Goal: Task Accomplishment & Management: Complete application form

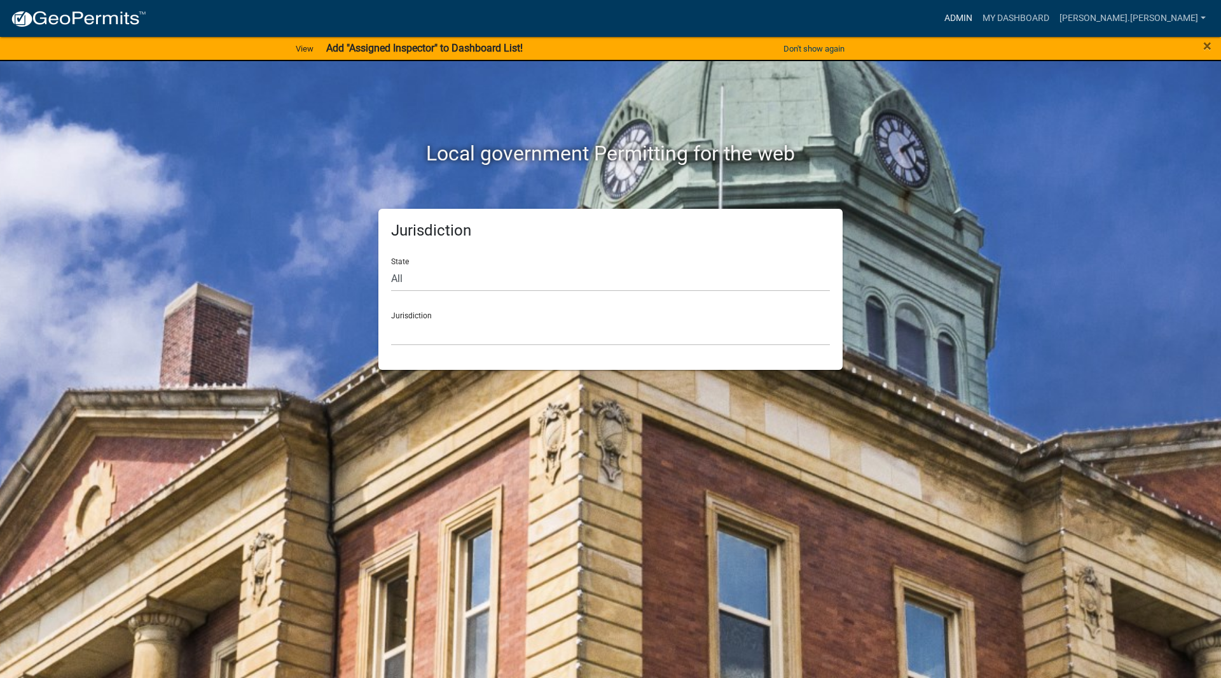
click at [978, 24] on link "Admin" at bounding box center [959, 18] width 38 height 24
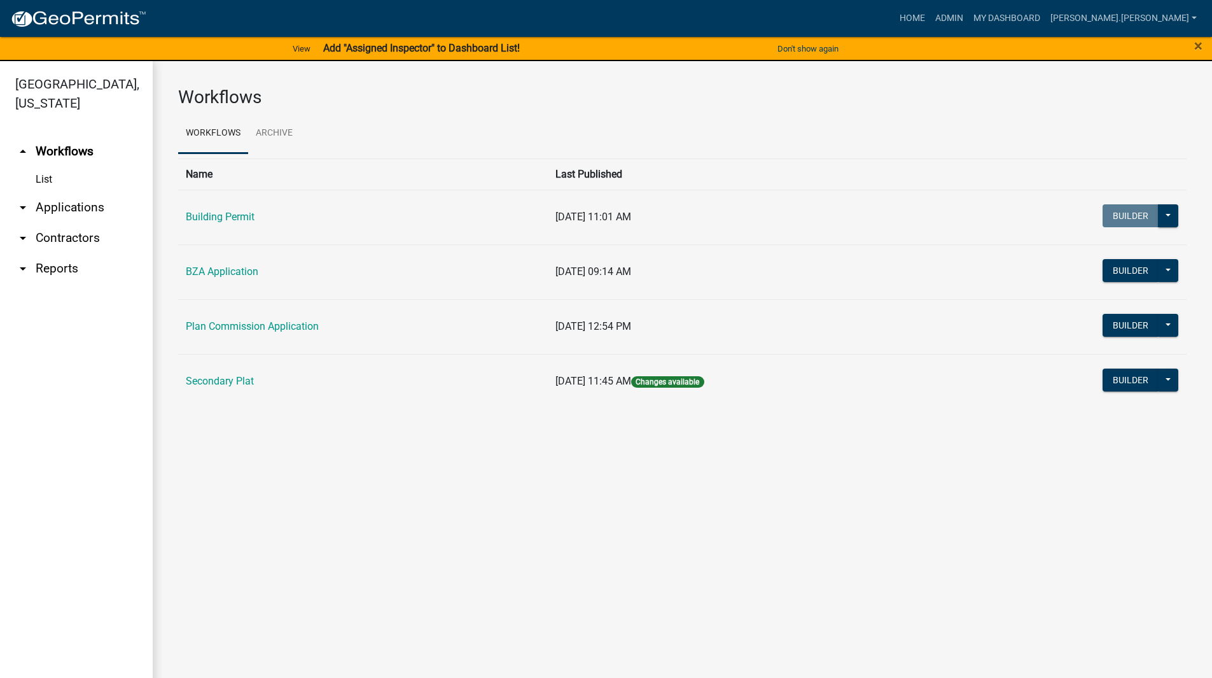
click at [73, 192] on link "arrow_drop_down Applications" at bounding box center [76, 207] width 153 height 31
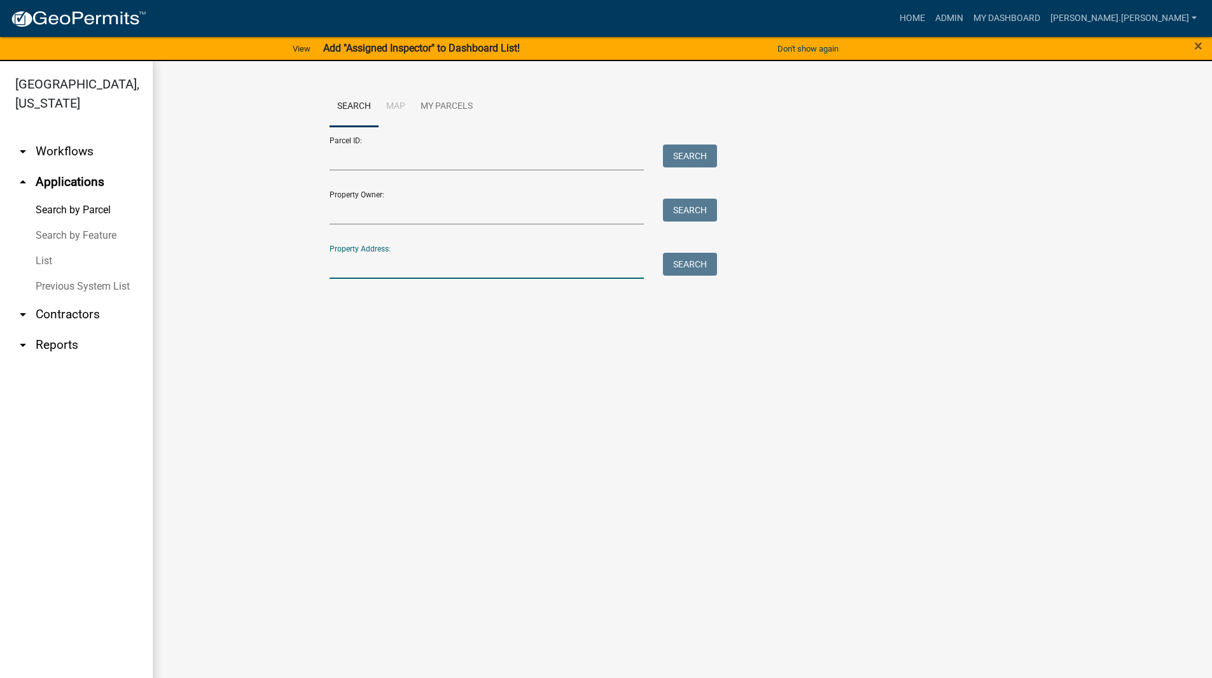
click at [352, 273] on input "Property Address:" at bounding box center [487, 266] width 315 height 26
click at [366, 275] on input "Property Address:" at bounding box center [487, 266] width 315 height 26
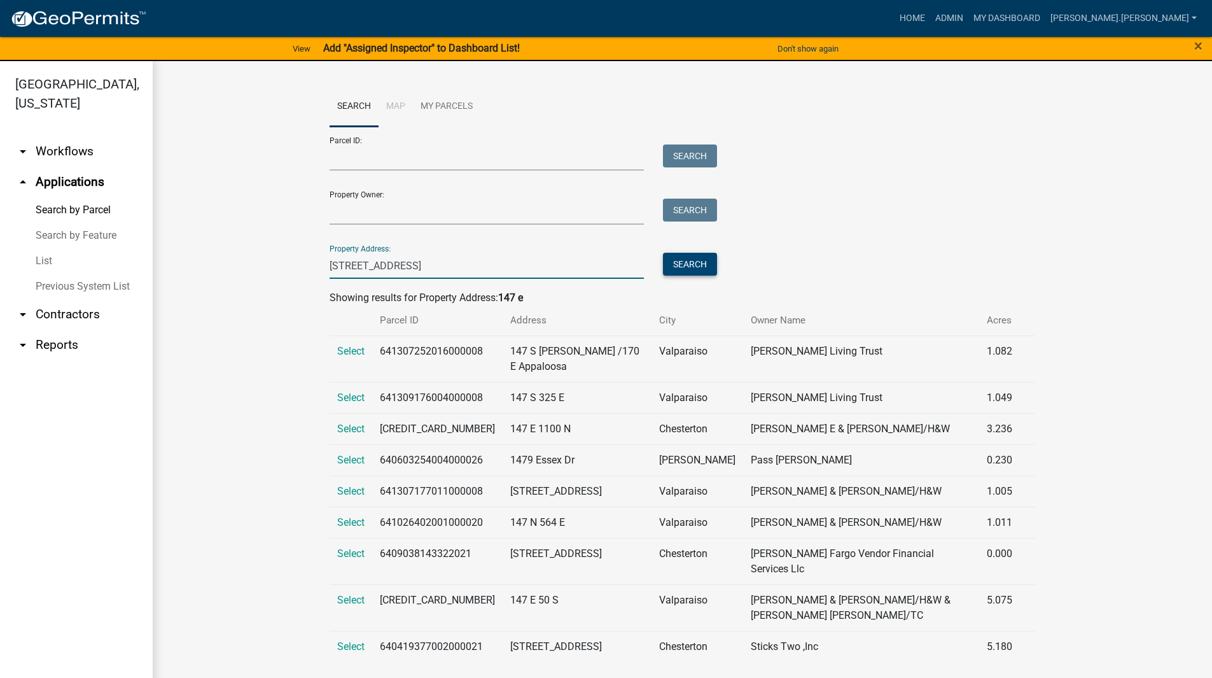
type input "[STREET_ADDRESS]"
click at [673, 260] on button "Search" at bounding box center [690, 264] width 54 height 23
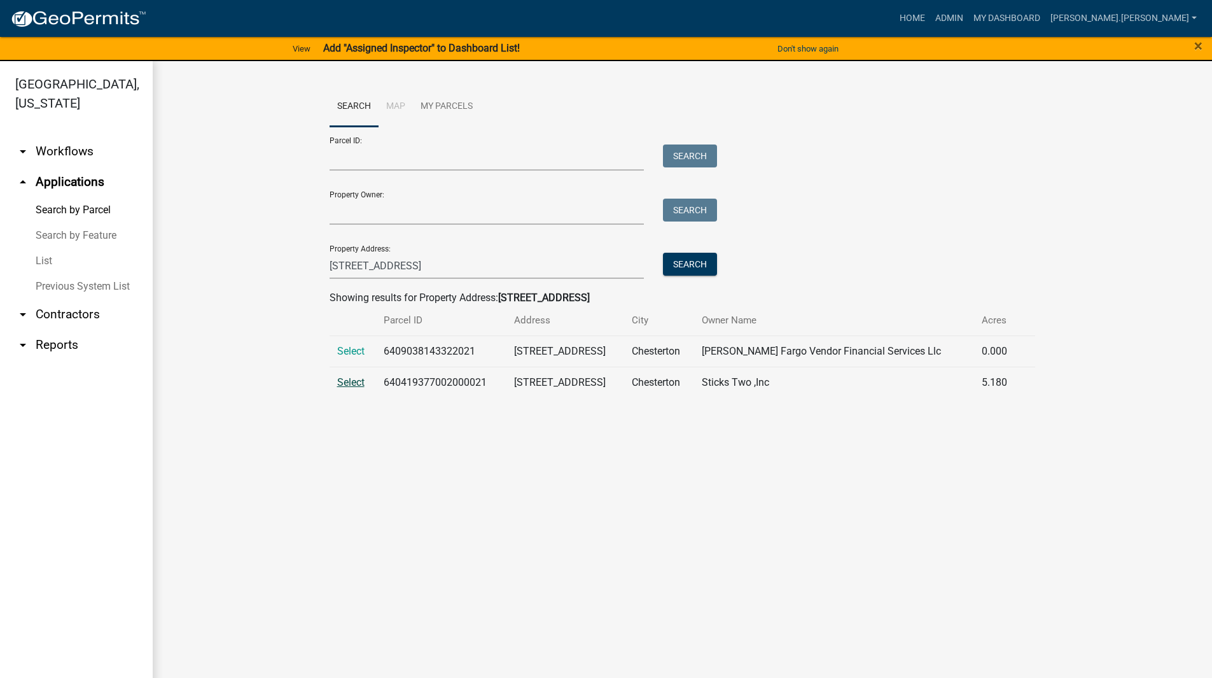
click at [352, 383] on span "Select" at bounding box center [350, 382] width 27 height 12
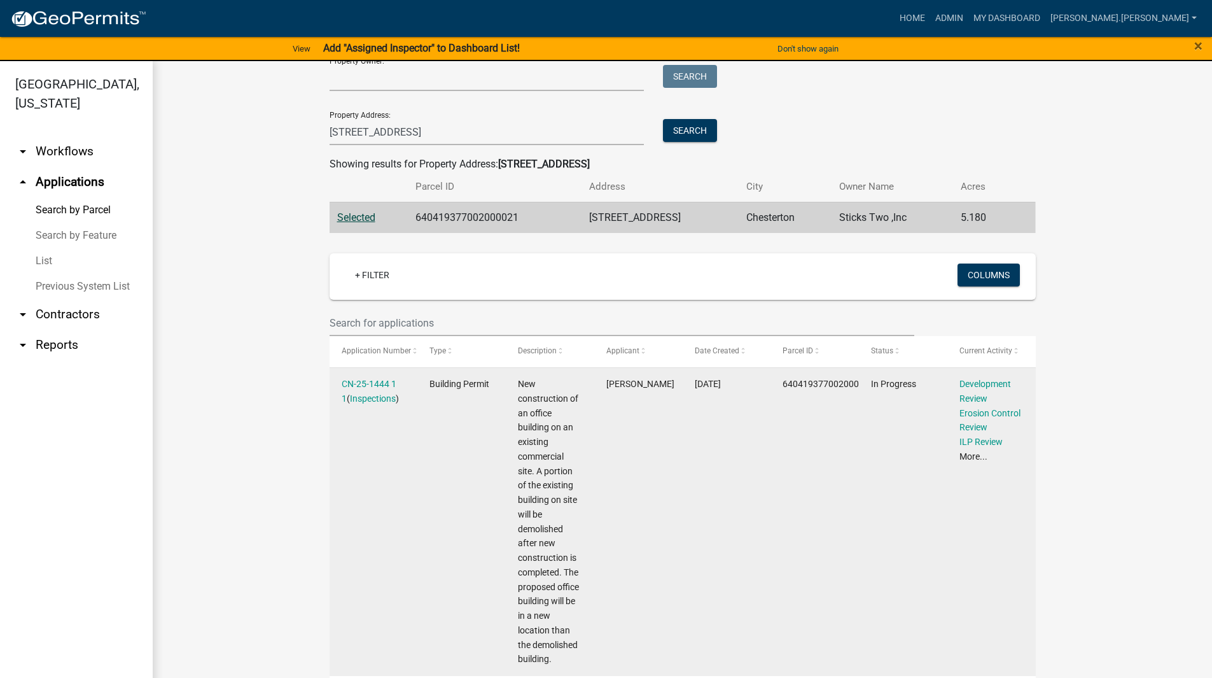
scroll to position [388, 0]
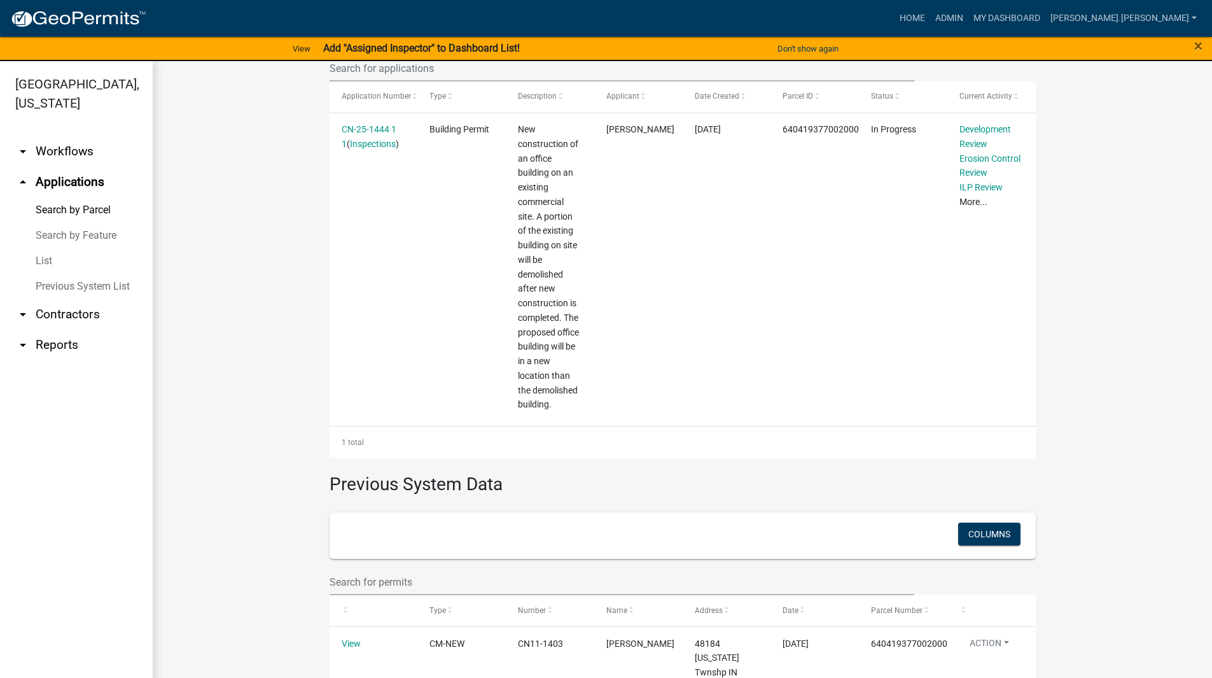
click at [218, 379] on wm-workflow-application-search-view "Search Map My Parcels Parcel ID: Search Property Owner: Search Property Address…" at bounding box center [682, 211] width 1008 height 1027
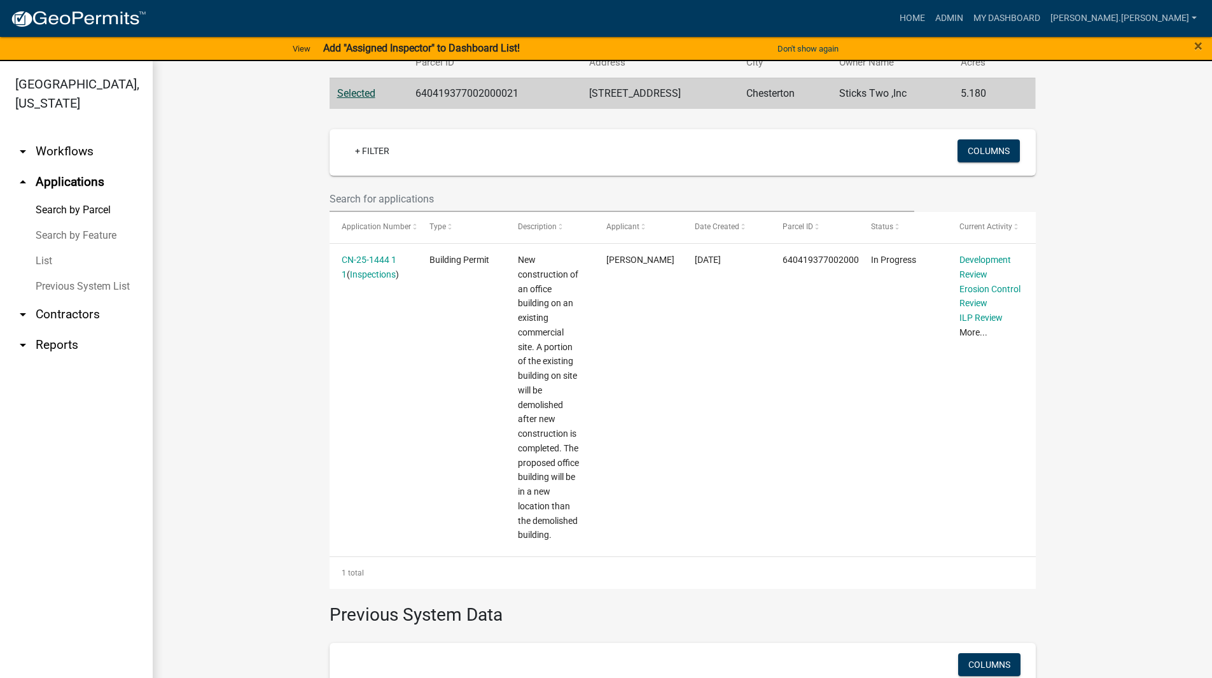
scroll to position [253, 0]
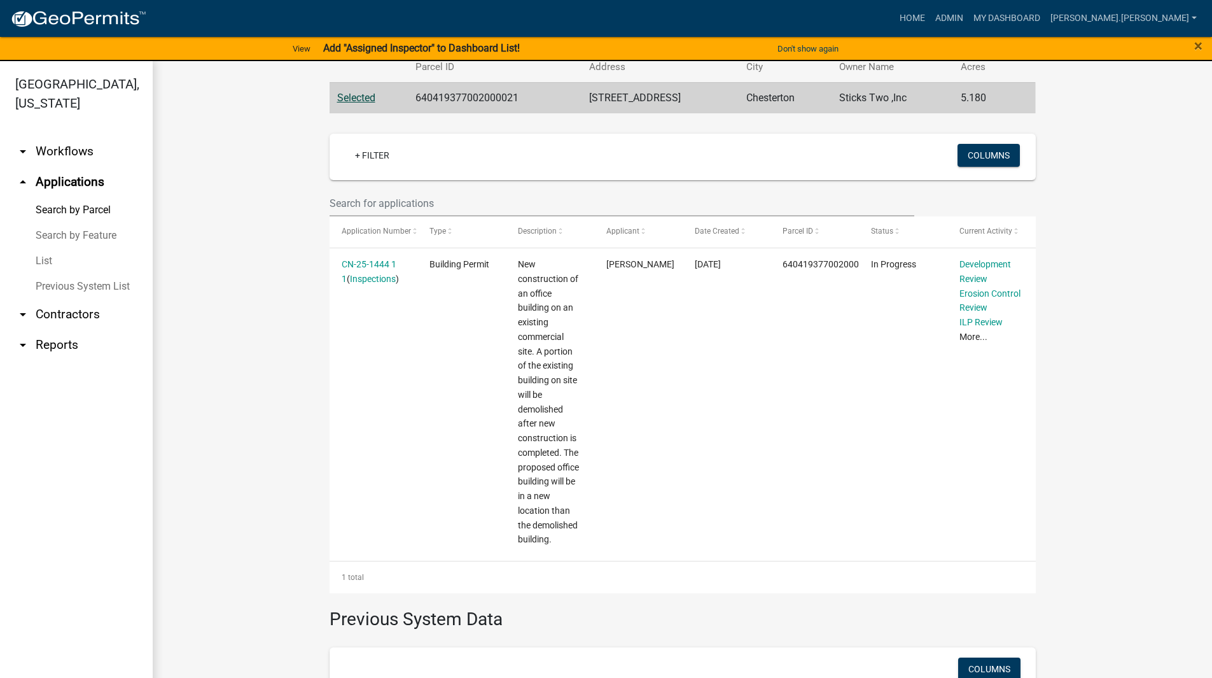
click at [290, 294] on wm-workflow-application-search-view "Search Map My Parcels Parcel ID: Search Property Owner: Search Property Address…" at bounding box center [682, 346] width 1008 height 1027
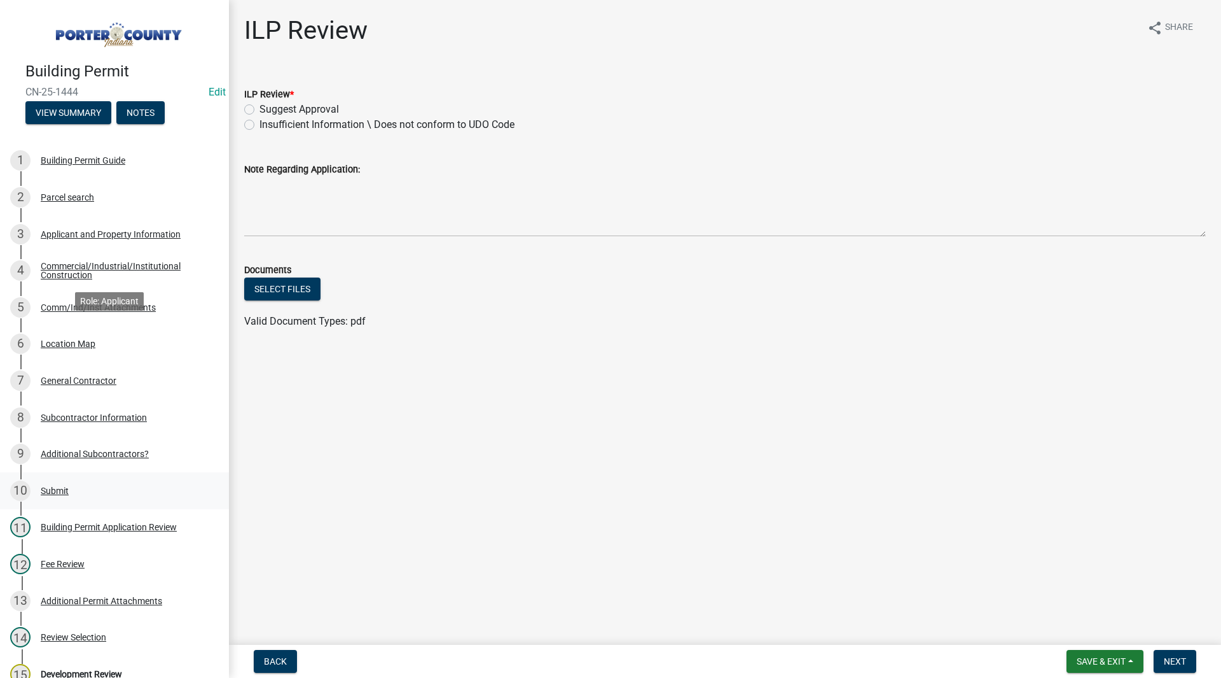
scroll to position [254, 0]
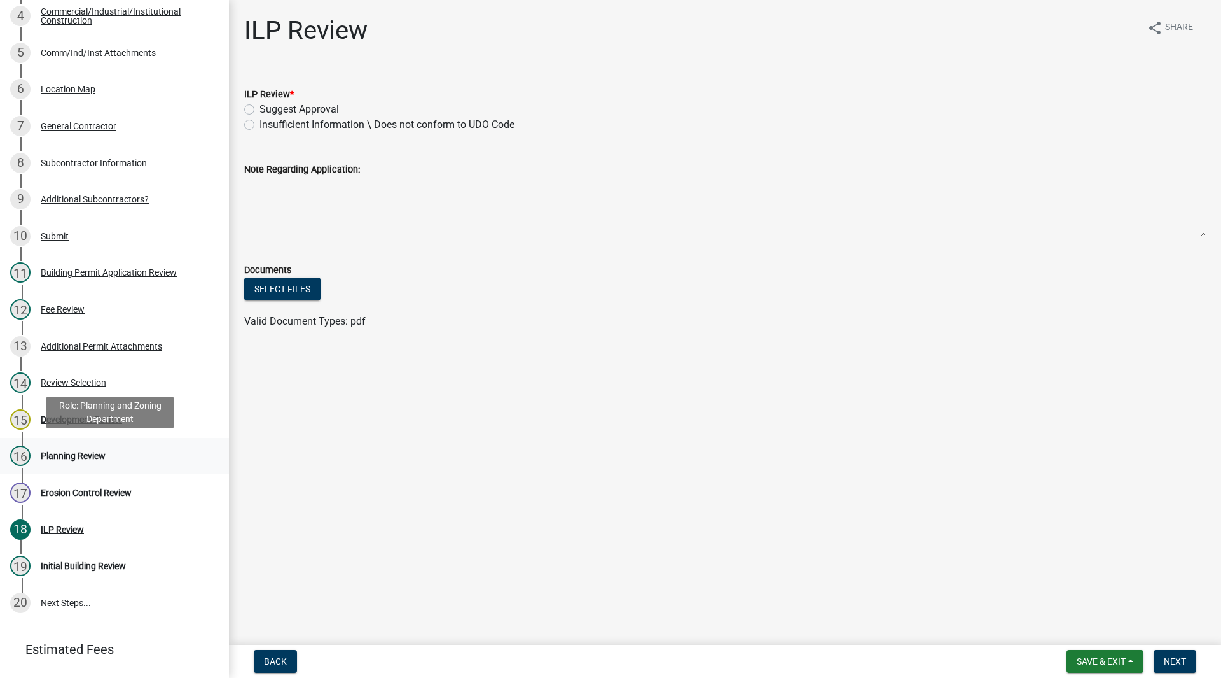
click at [103, 459] on div "16 Planning Review" at bounding box center [109, 455] width 198 height 20
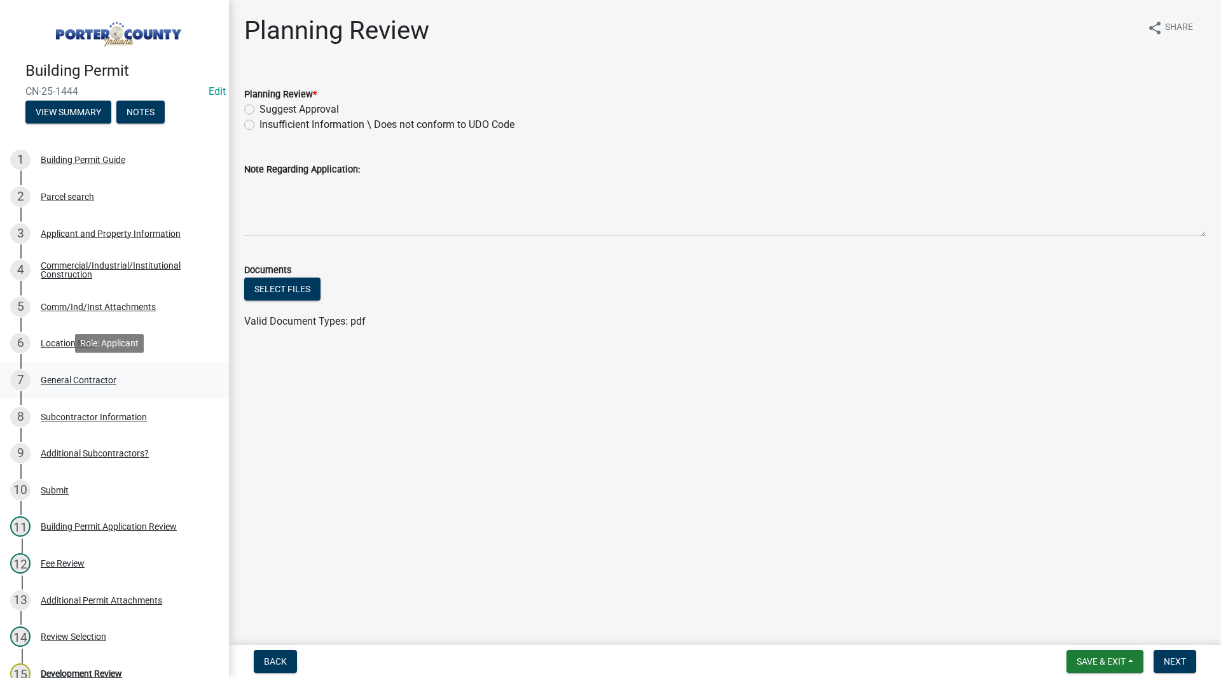
scroll to position [0, 0]
click at [126, 230] on div "Applicant and Property Information" at bounding box center [111, 234] width 140 height 9
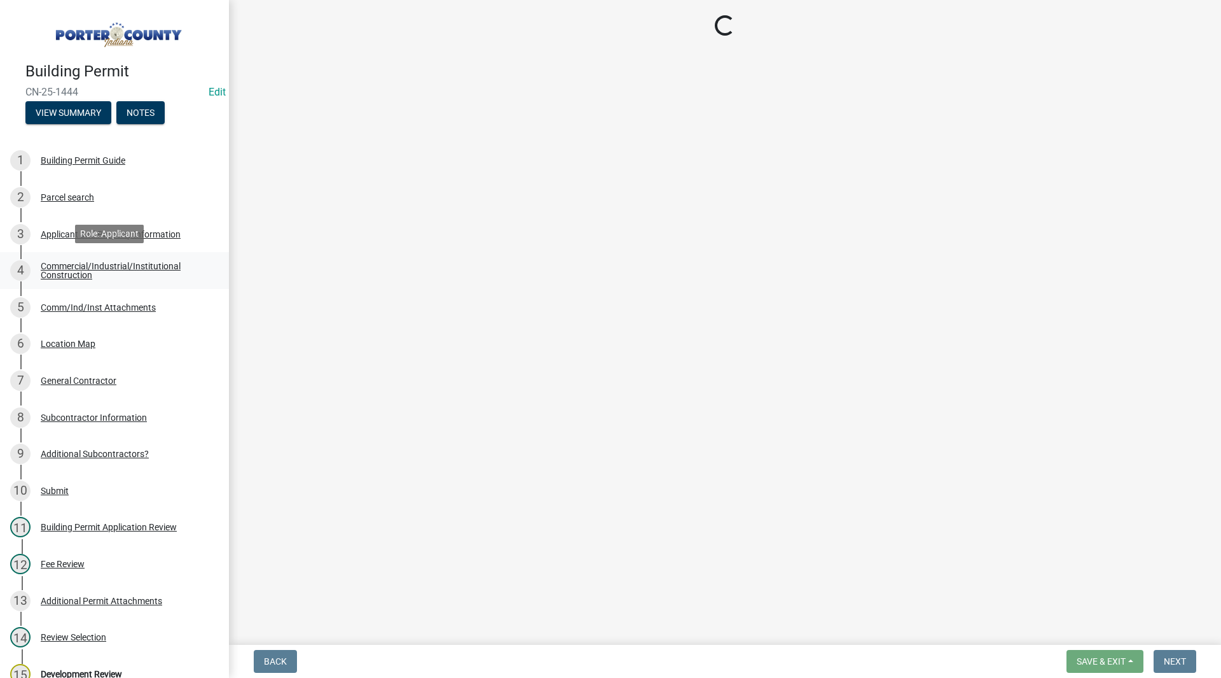
click at [118, 256] on link "4 Commercial/Industrial/Institutional Construction" at bounding box center [114, 270] width 229 height 37
select select "42deca87-6946-4ced-a5f6-3d6cc7cfc8d2"
select select "b0f6f87b-588c-48c3-b728-322303c6bafe"
select select "ea6751d4-6bf7-4a16-89ee-f7801ab82aa1"
select select "80419f04-909b-4553-b8ea-4a8135098198"
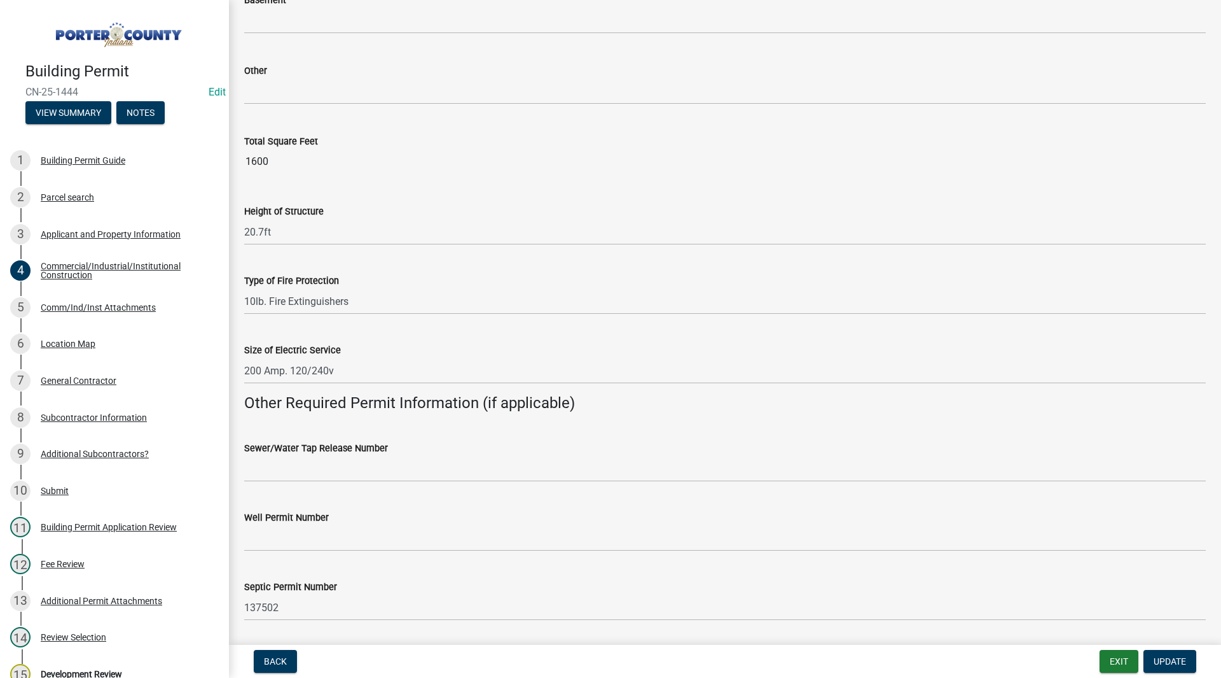
scroll to position [2266, 0]
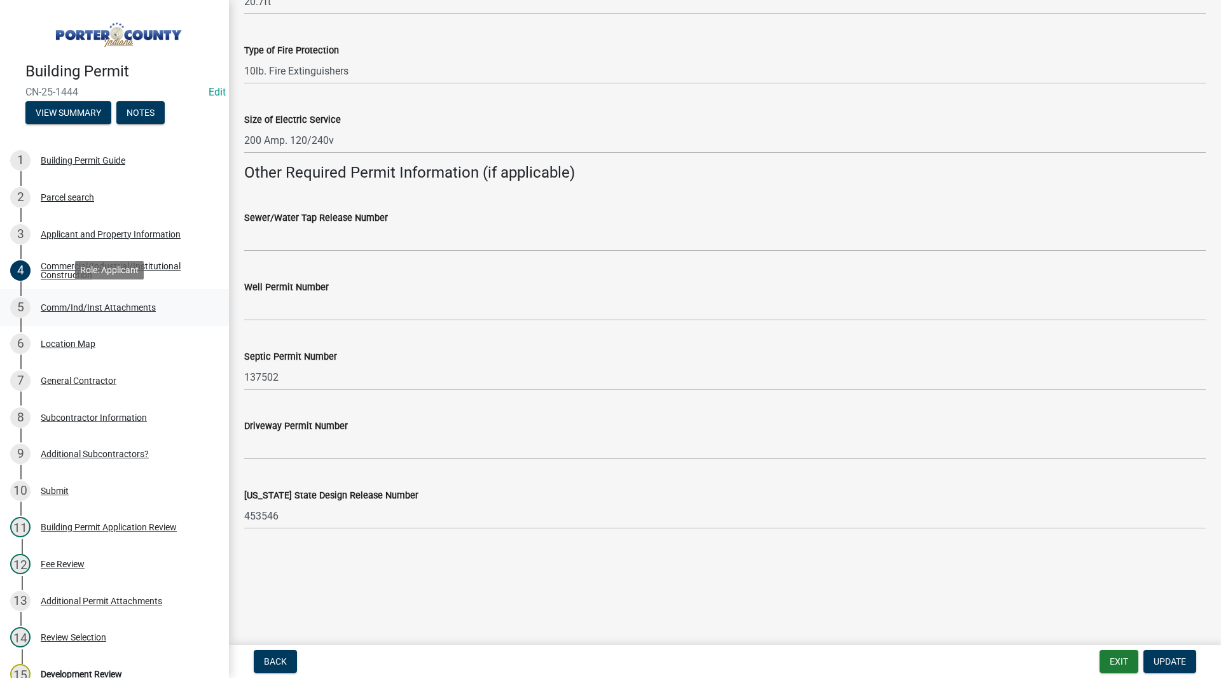
click at [103, 317] on link "5 Comm/Ind/Inst Attachments" at bounding box center [114, 307] width 229 height 37
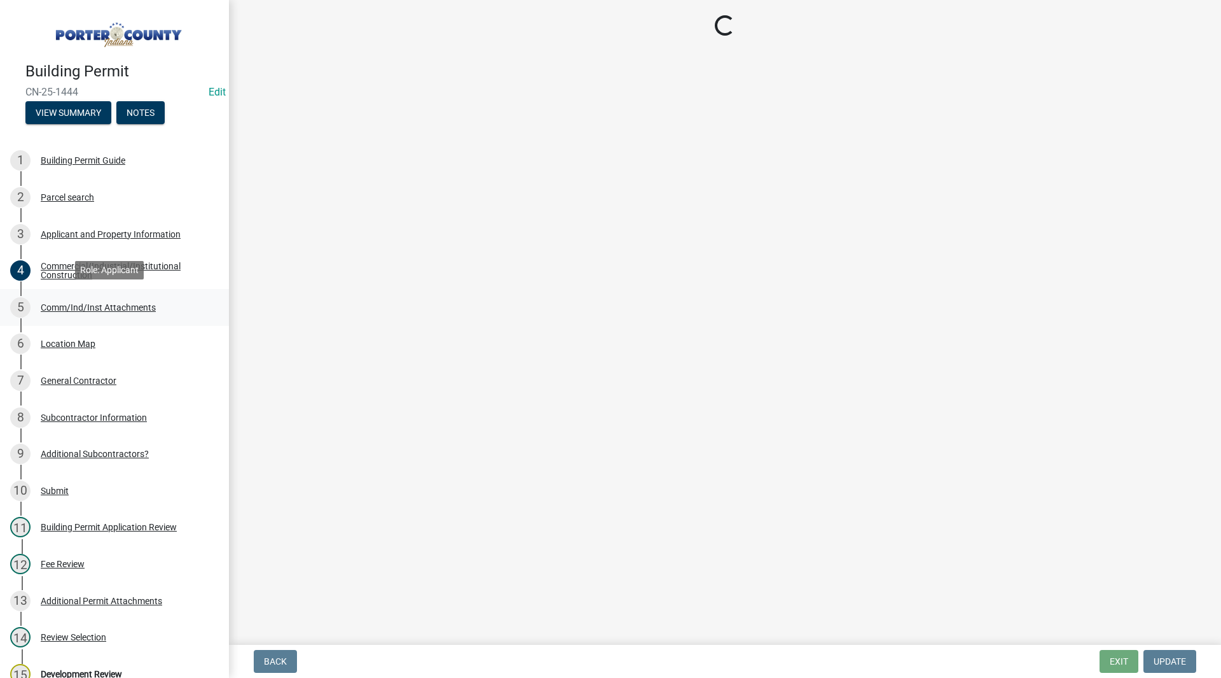
scroll to position [0, 0]
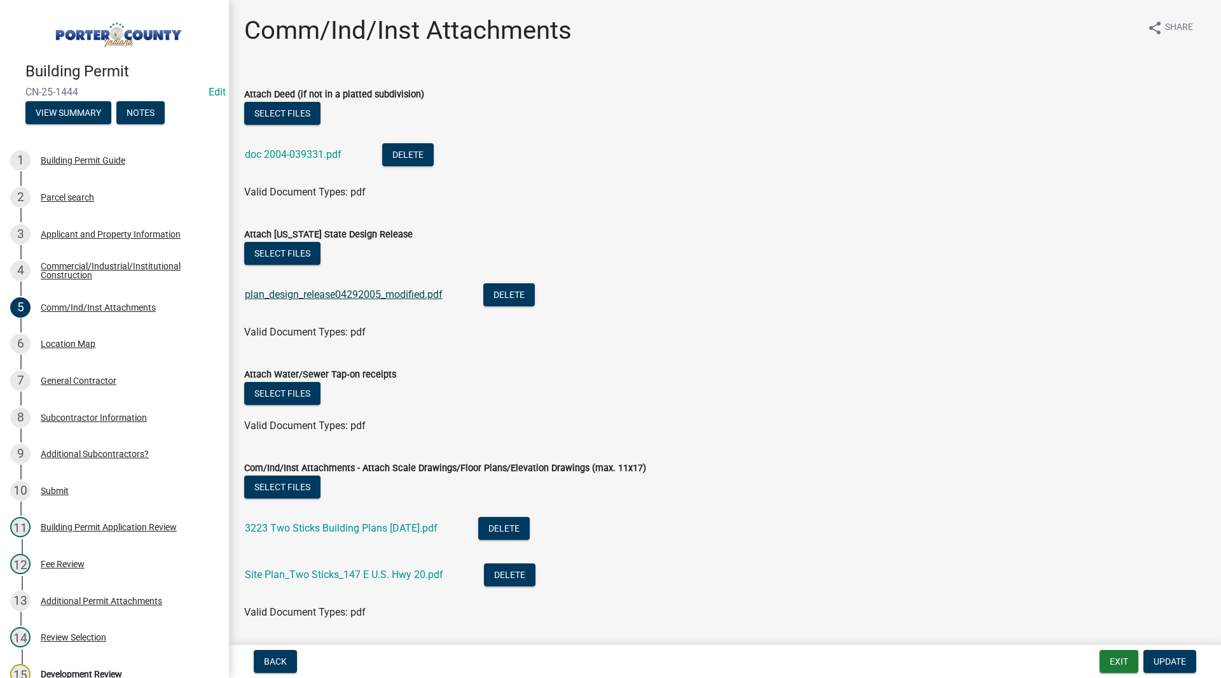
click at [329, 291] on link "plan_design_release04292005_modified.pdf" at bounding box center [344, 294] width 198 height 12
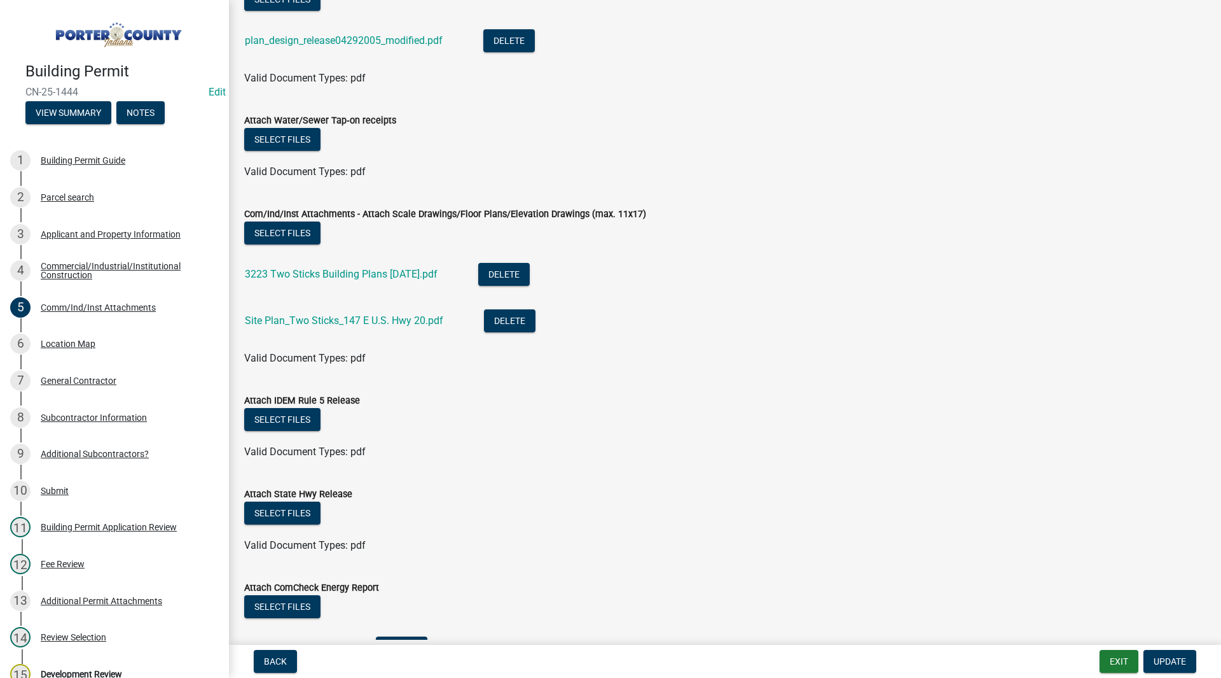
scroll to position [254, 0]
click at [378, 275] on link "3223 Two Sticks Building Plans 6-2-2025.pdf" at bounding box center [341, 273] width 193 height 12
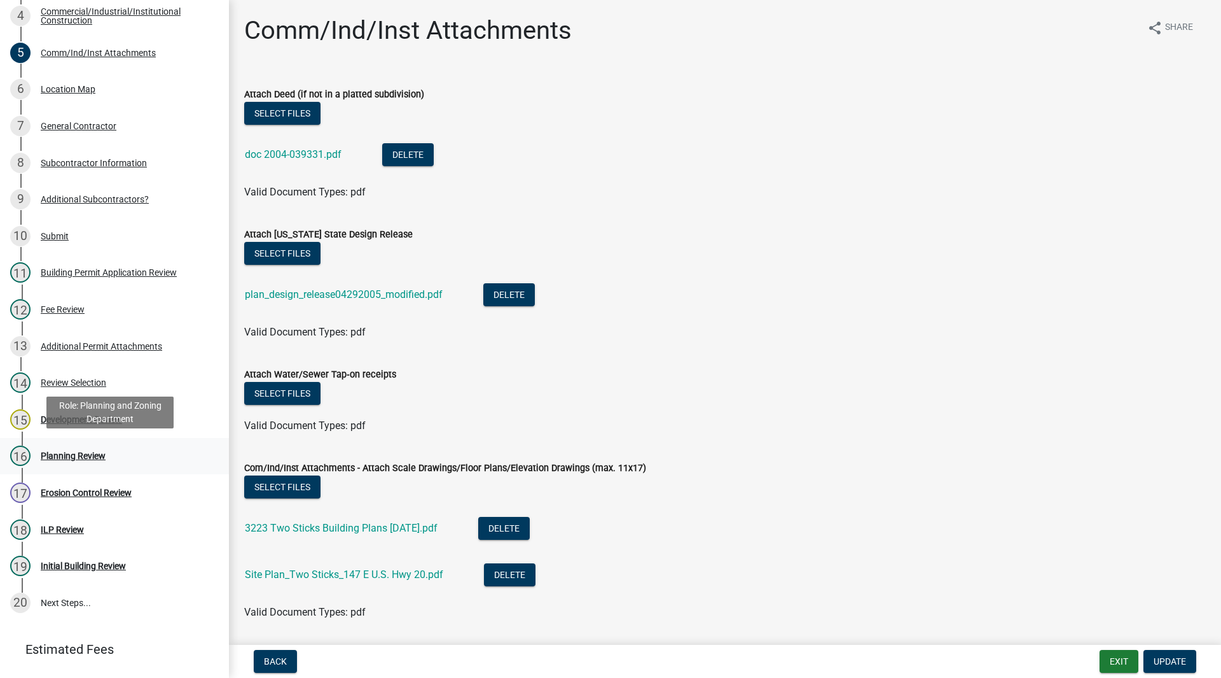
click at [64, 451] on div "Planning Review" at bounding box center [73, 455] width 65 height 9
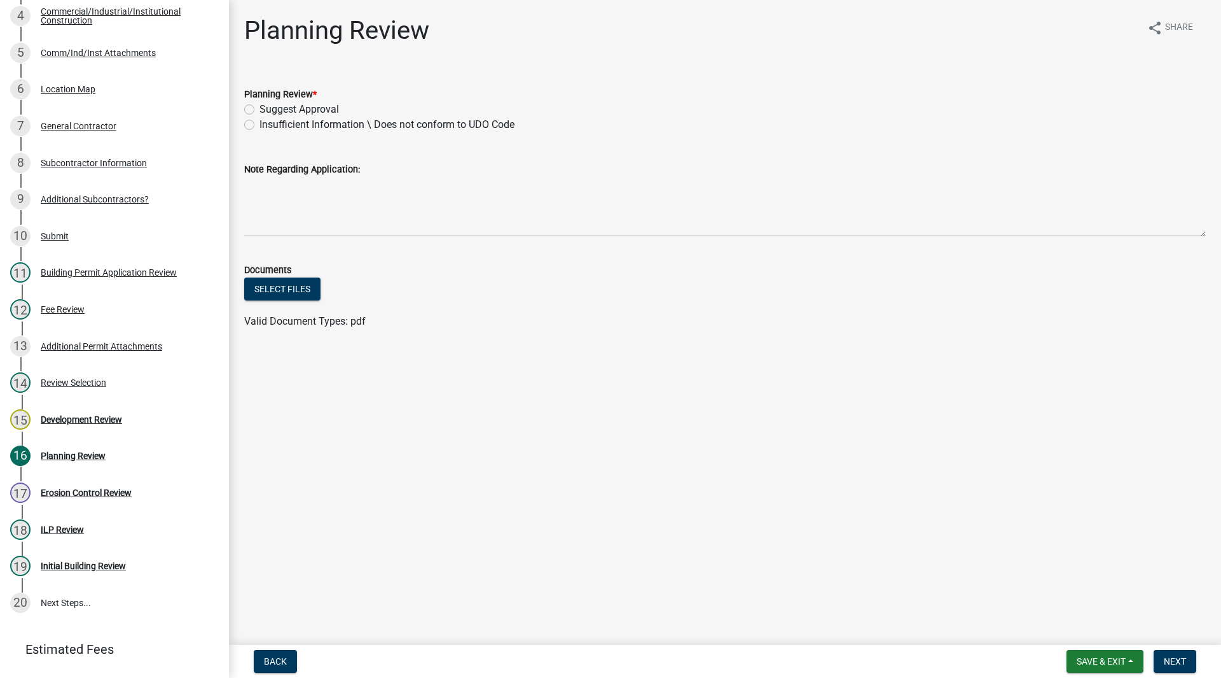
click at [277, 124] on label "Insufficient Information \ Does not conform to UDO Code" at bounding box center [387, 124] width 255 height 15
click at [268, 124] on input "Insufficient Information \ Does not conform to UDO Code" at bounding box center [264, 121] width 8 height 8
radio input "true"
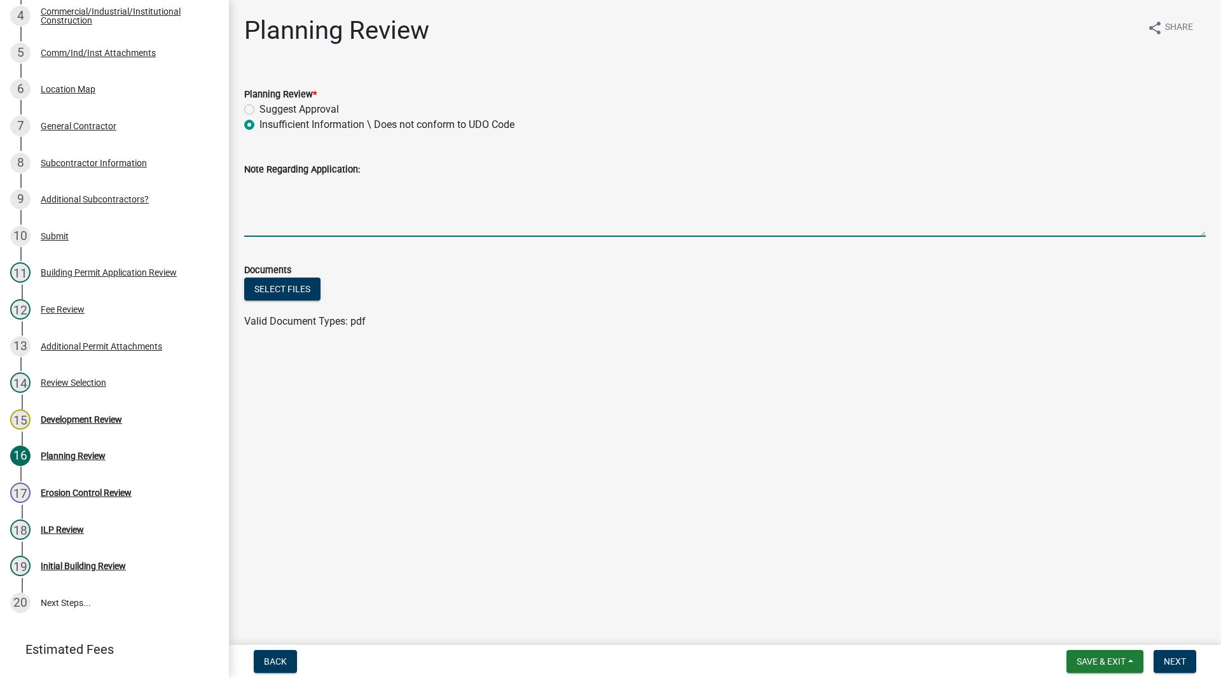
click at [326, 218] on textarea "Note Regarding Application:" at bounding box center [725, 207] width 962 height 60
type textarea "Development Plan"
